Goal: Transaction & Acquisition: Obtain resource

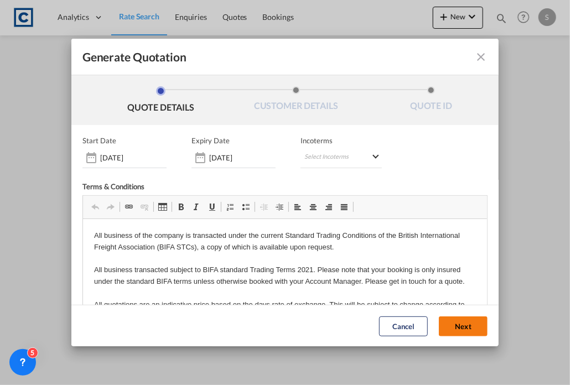
click at [459, 332] on button "Next" at bounding box center [463, 326] width 49 height 20
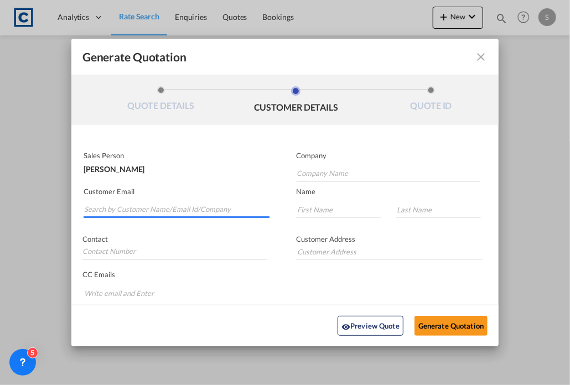
click at [172, 208] on input "Search by Customer Name/Email Id/Company" at bounding box center [177, 210] width 186 height 17
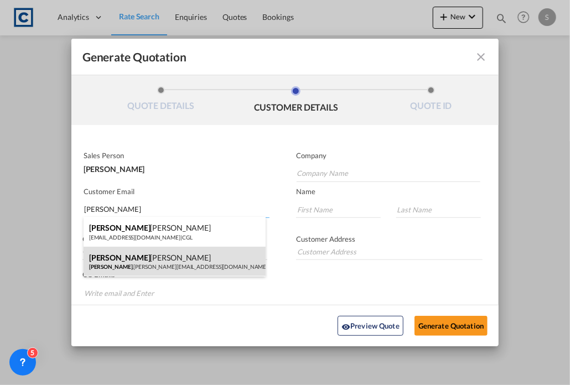
type input "[PERSON_NAME]"
click at [159, 262] on div "[PERSON_NAME] .[PERSON_NAME][EMAIL_ADDRESS][DOMAIN_NAME] | cardinal" at bounding box center [175, 262] width 182 height 30
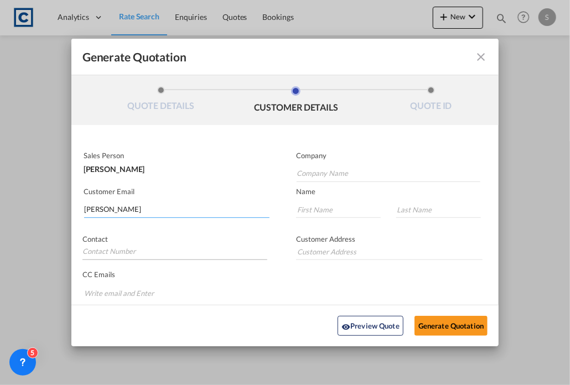
type input "cardinal"
type input "[PERSON_NAME][EMAIL_ADDRESS][PERSON_NAME][DOMAIN_NAME]"
type input "[PERSON_NAME]"
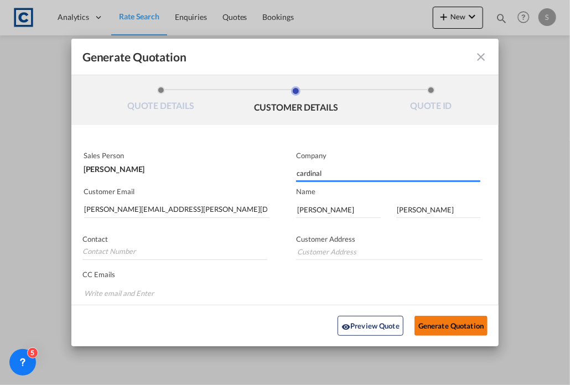
click at [437, 324] on button "Generate Quotation" at bounding box center [451, 326] width 73 height 20
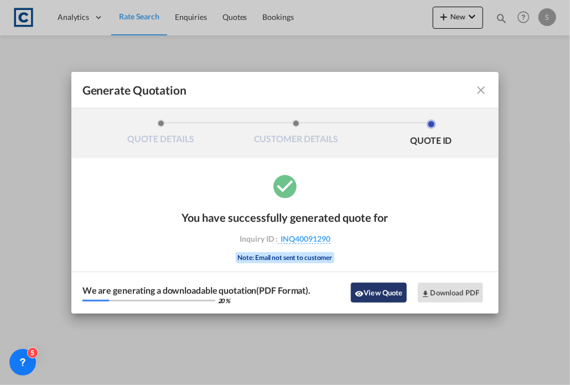
click at [384, 291] on button "View Quote" at bounding box center [378, 293] width 55 height 20
